Goal: Task Accomplishment & Management: Use online tool/utility

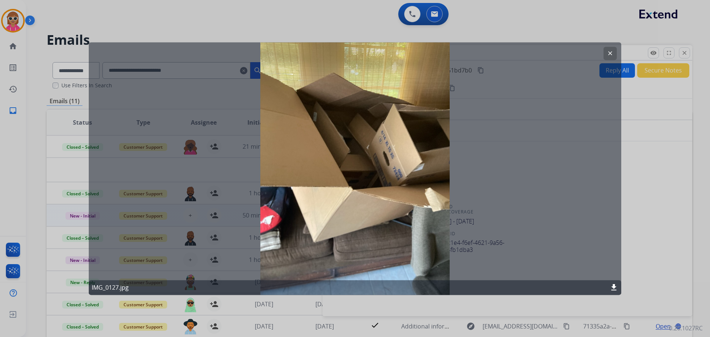
click at [569, 171] on div "clear IMG_0127.jpg download" at bounding box center [355, 168] width 533 height 253
click at [606, 52] on button "clear" at bounding box center [610, 53] width 13 height 13
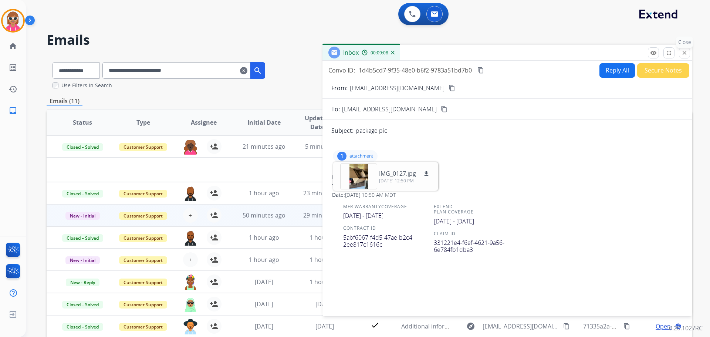
drag, startPoint x: 687, startPoint y: 52, endPoint x: 683, endPoint y: 50, distance: 4.1
click at [683, 50] on mat-icon "close" at bounding box center [685, 53] width 7 height 7
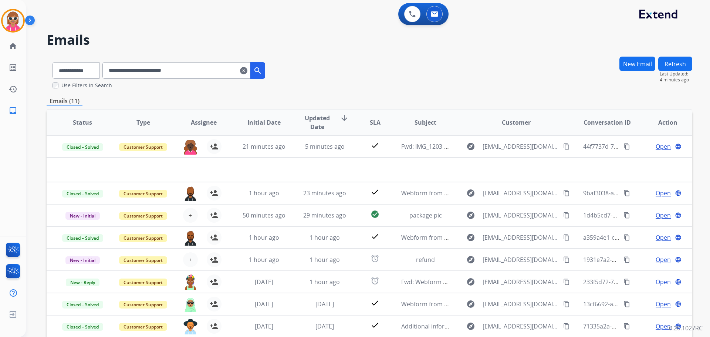
drag, startPoint x: 333, startPoint y: 60, endPoint x: 350, endPoint y: 60, distance: 16.7
click at [335, 60] on div "**********" at bounding box center [370, 72] width 646 height 33
drag, startPoint x: 204, startPoint y: 72, endPoint x: 102, endPoint y: 79, distance: 101.6
click at [101, 85] on div "**********" at bounding box center [159, 72] width 225 height 33
paste input "text"
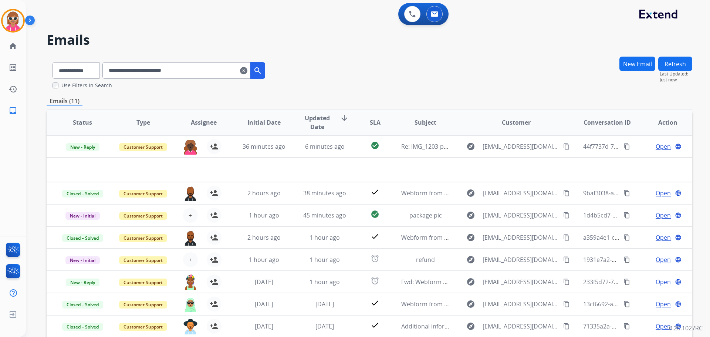
type input "**********"
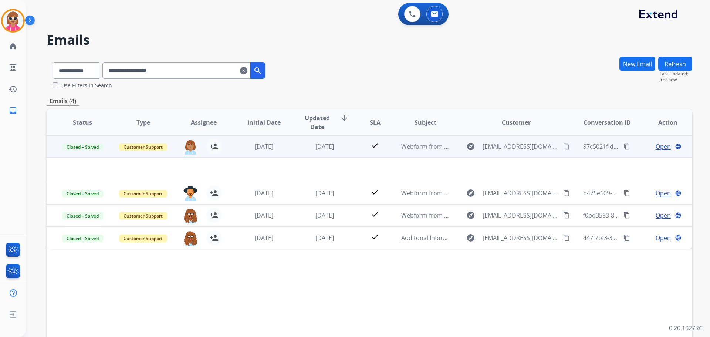
click at [356, 145] on td "check" at bounding box center [369, 146] width 40 height 22
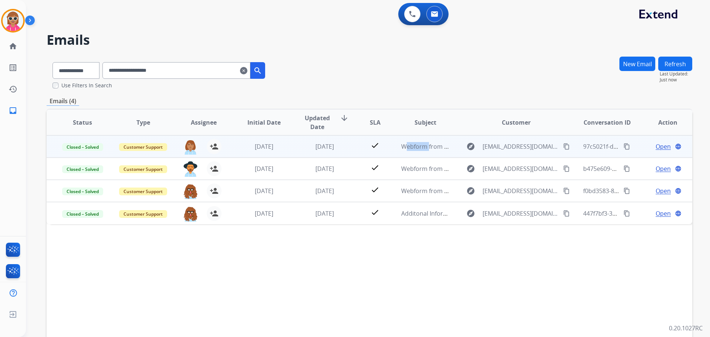
drag, startPoint x: 356, startPoint y: 145, endPoint x: 358, endPoint y: 149, distance: 4.6
click at [357, 149] on td "check" at bounding box center [369, 146] width 40 height 22
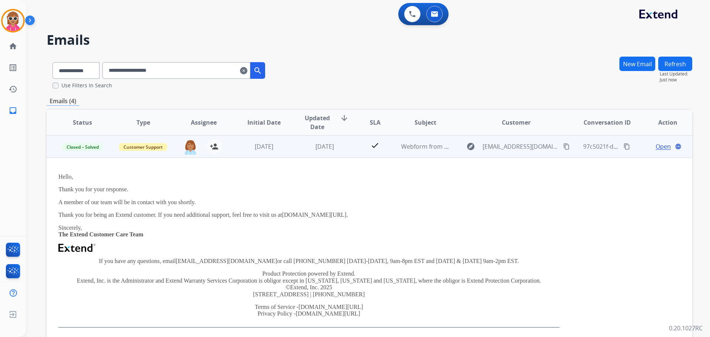
click at [659, 145] on span "Open" at bounding box center [663, 146] width 15 height 9
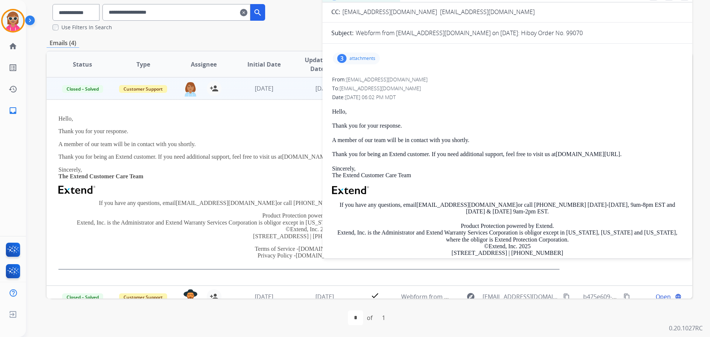
scroll to position [47, 0]
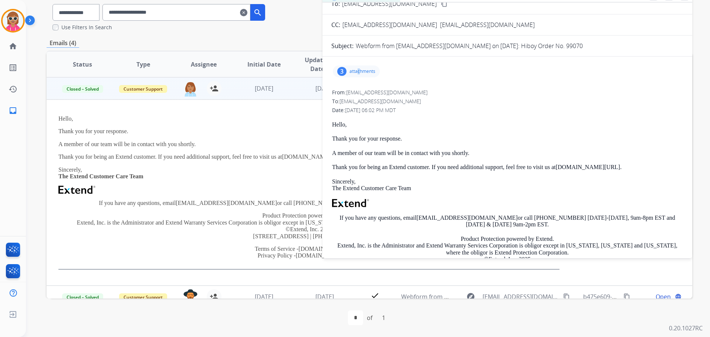
click at [359, 72] on p "attachments" at bounding box center [363, 71] width 26 height 6
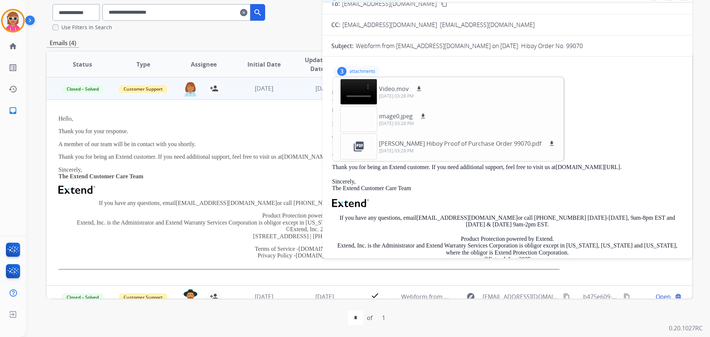
click at [354, 70] on p "attachments" at bounding box center [363, 71] width 26 height 6
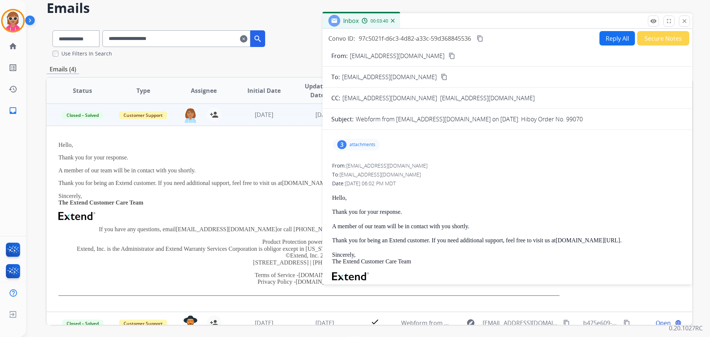
scroll to position [21, 0]
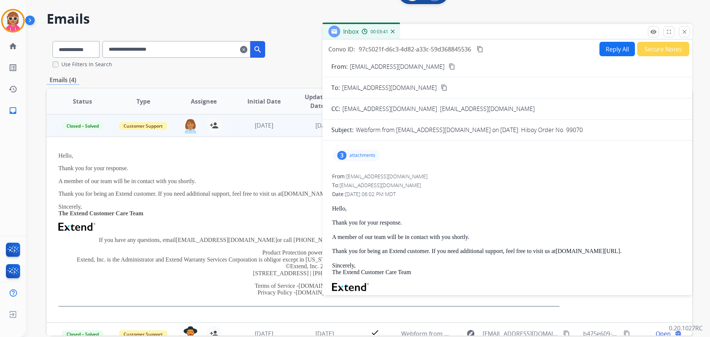
click at [481, 47] on mat-icon "content_copy" at bounding box center [480, 49] width 7 height 7
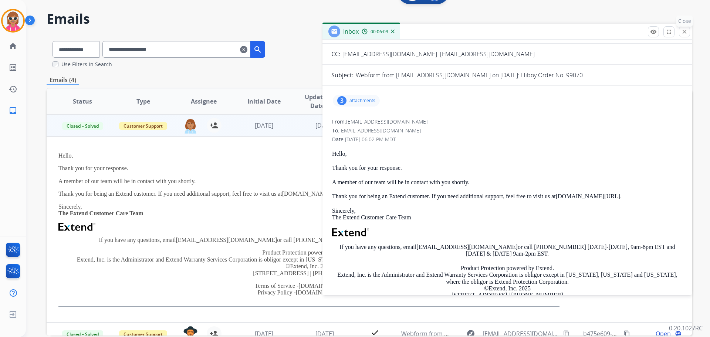
scroll to position [37, 0]
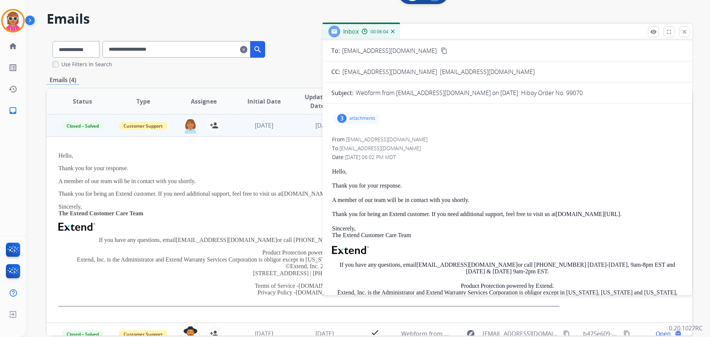
click at [693, 37] on div "**********" at bounding box center [368, 168] width 685 height 337
click at [683, 29] on mat-icon "close" at bounding box center [685, 31] width 7 height 7
